Goal: Transaction & Acquisition: Purchase product/service

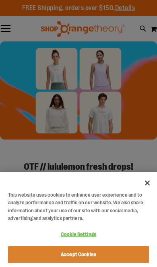
click at [123, 257] on button "Accept Cookies" at bounding box center [78, 254] width 141 height 17
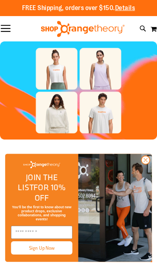
click at [25, 231] on input "Enter email" at bounding box center [41, 232] width 61 height 13
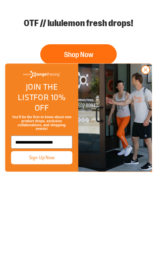
type input "**********"
click at [23, 242] on button "Sign Up Now" at bounding box center [41, 248] width 61 height 13
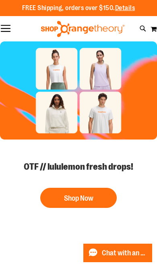
click at [6, 30] on button "Toggle Nav" at bounding box center [5, 29] width 11 height 8
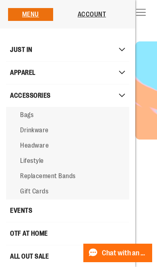
click at [30, 183] on link "Replacement Bands" at bounding box center [67, 176] width 123 height 15
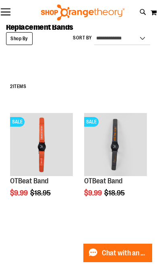
scroll to position [39, 0]
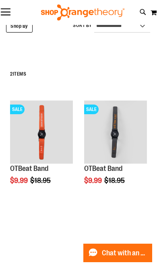
click at [63, 214] on button "Add to Cart" at bounding box center [41, 211] width 89 height 20
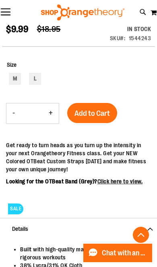
scroll to position [198, 0]
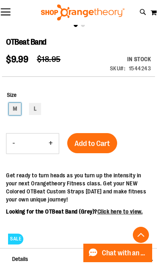
click at [9, 112] on div "M" at bounding box center [15, 109] width 12 height 12
type input "***"
click at [107, 138] on button "Add to Cart" at bounding box center [92, 143] width 50 height 20
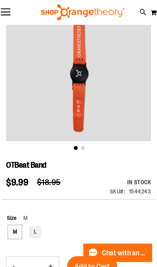
scroll to position [54, 0]
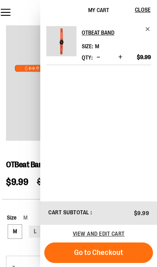
click at [145, 5] on button "Close" at bounding box center [146, 10] width 22 height 20
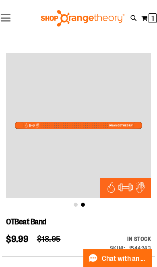
scroll to position [0, 0]
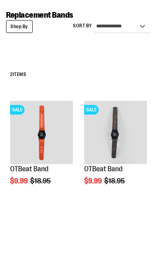
scroll to position [39, 0]
click at [121, 140] on img "product" at bounding box center [115, 132] width 63 height 63
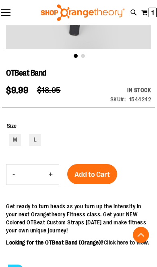
scroll to position [145, 0]
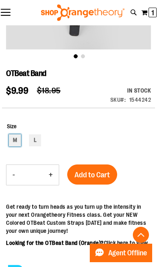
click at [12, 141] on div "M" at bounding box center [15, 140] width 12 height 12
type input "***"
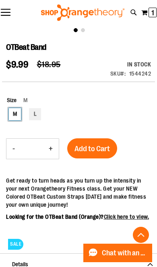
scroll to position [171, 0]
click at [78, 142] on button "Add to Cart" at bounding box center [92, 148] width 50 height 20
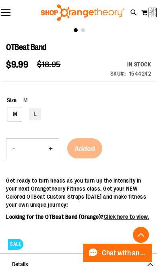
click at [133, 219] on link "Click here to view." at bounding box center [126, 217] width 45 height 6
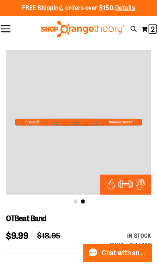
click at [152, 27] on span "2" at bounding box center [153, 29] width 4 height 8
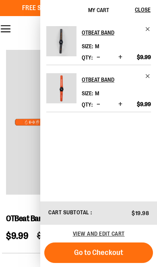
click at [123, 251] on button "Go to Checkout" at bounding box center [98, 253] width 109 height 21
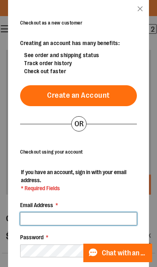
click at [118, 213] on input "Email Address *" at bounding box center [78, 219] width 117 height 13
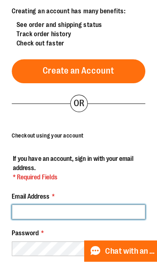
scroll to position [20, 0]
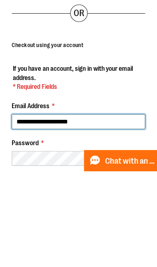
type input "**********"
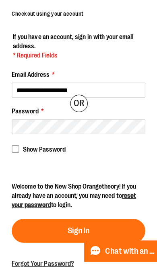
scroll to position [107, 0]
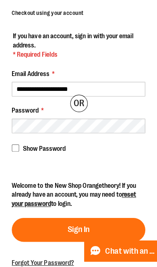
click at [107, 224] on button "Sign In" at bounding box center [78, 234] width 117 height 21
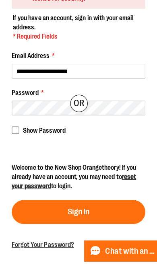
scroll to position [167, 0]
click at [120, 185] on link "reset your password" at bounding box center [74, 192] width 109 height 14
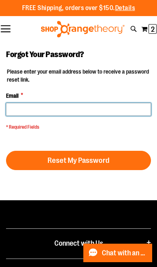
click at [28, 107] on input "Email *" at bounding box center [78, 109] width 145 height 13
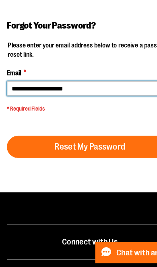
type input "**********"
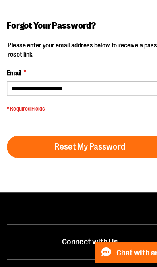
click at [22, 151] on button "Reset My Password" at bounding box center [78, 160] width 145 height 19
